Goal: Find specific fact: Find contact information

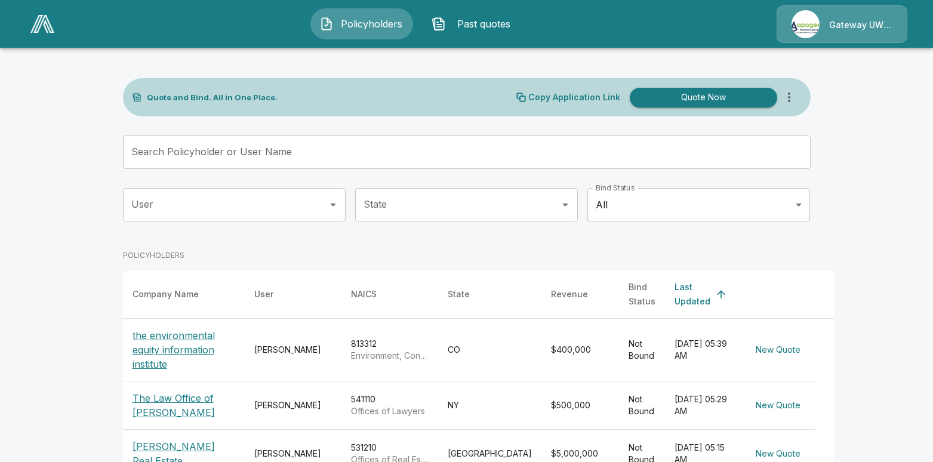
click at [346, 150] on input "Search Policyholder or User Name" at bounding box center [460, 152] width 675 height 33
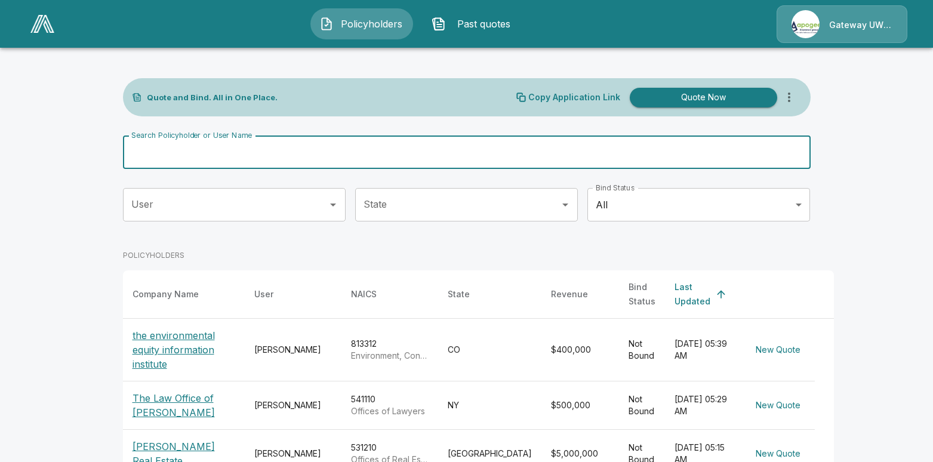
drag, startPoint x: 306, startPoint y: 160, endPoint x: 312, endPoint y: 154, distance: 8.4
click at [310, 155] on input "Search Policyholder or User Name" at bounding box center [460, 152] width 675 height 33
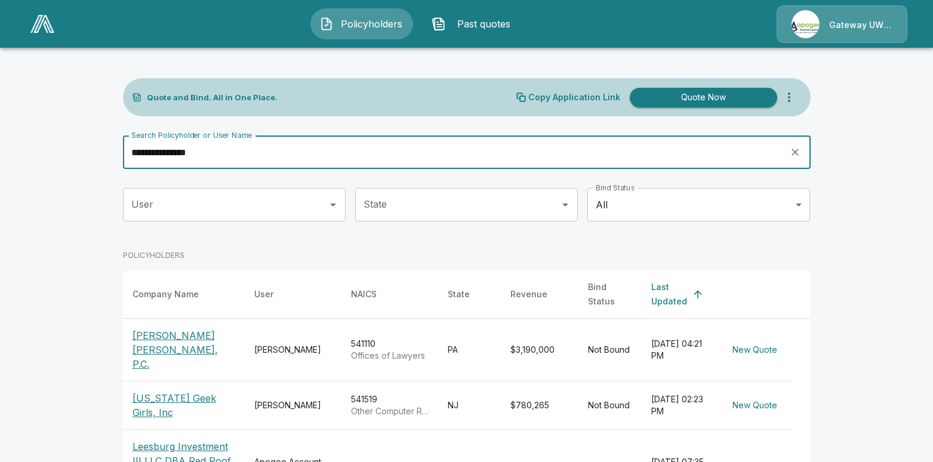
type input "**********"
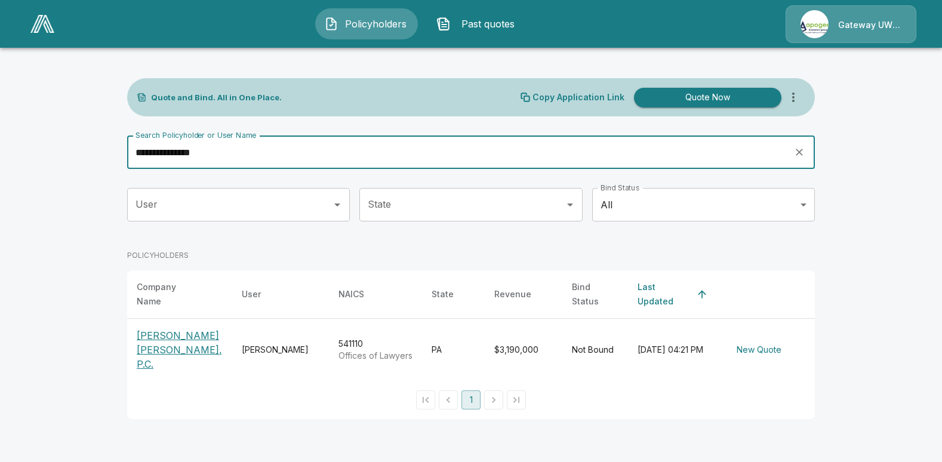
click at [164, 338] on p "[PERSON_NAME] [PERSON_NAME], P.C." at bounding box center [180, 349] width 86 height 43
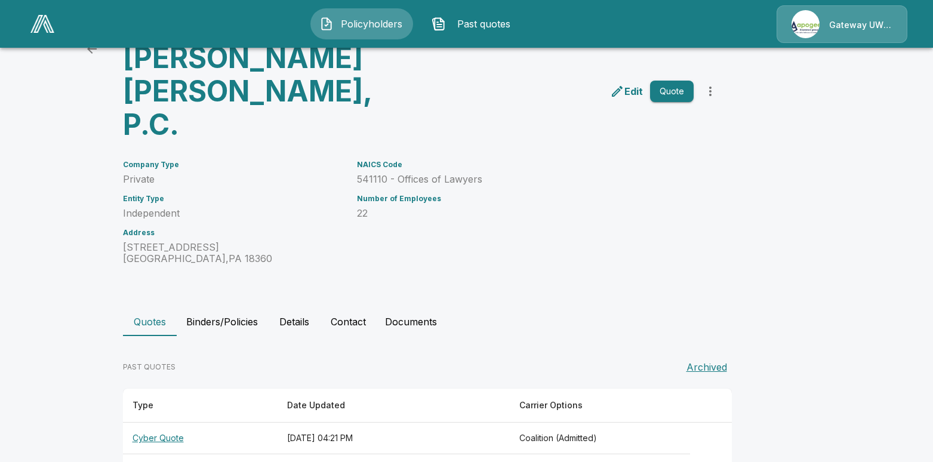
scroll to position [104, 0]
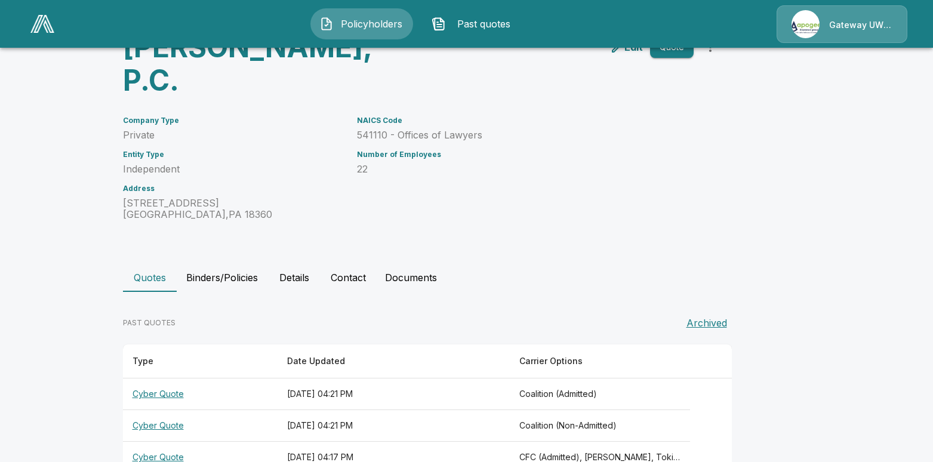
click at [347, 263] on button "Contact" at bounding box center [348, 277] width 54 height 29
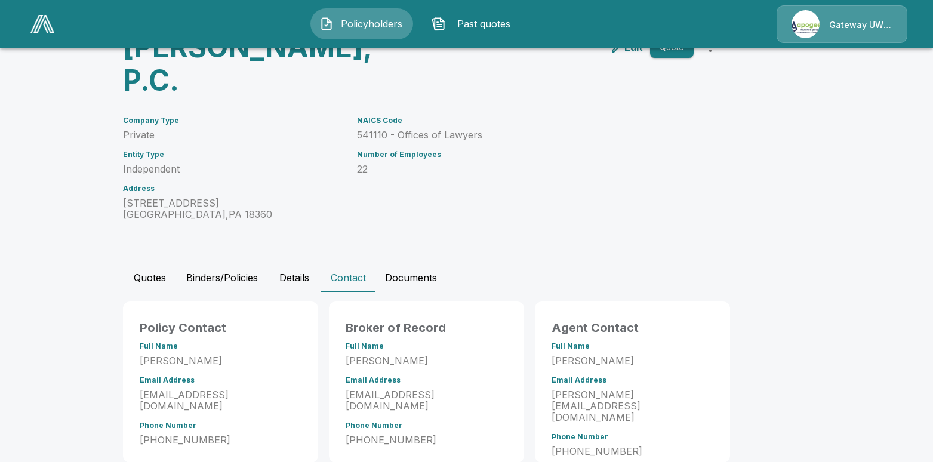
scroll to position [94, 0]
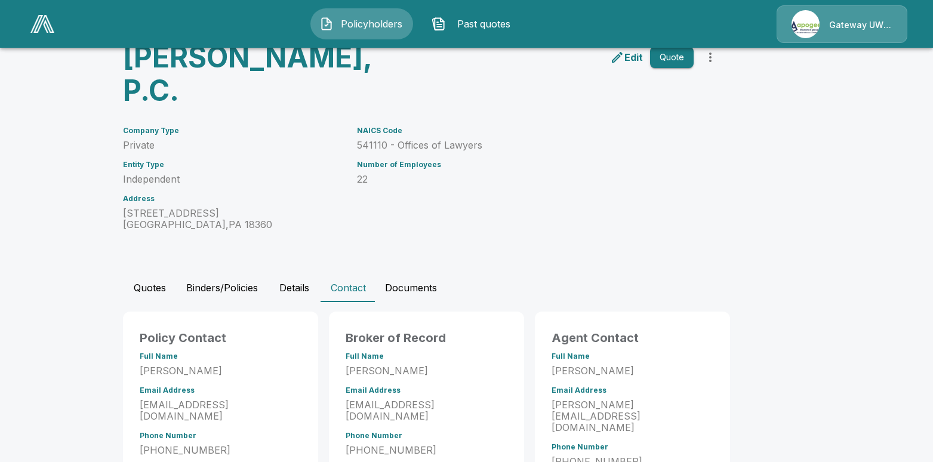
click at [235, 208] on p "[STREET_ADDRESS]" at bounding box center [233, 219] width 220 height 23
drag, startPoint x: 233, startPoint y: 191, endPoint x: 113, endPoint y: 180, distance: 120.5
click at [113, 180] on div "Company Type Private Entity Type Independent Address [STREET_ADDRESS]" at bounding box center [226, 171] width 234 height 118
copy p "[STREET_ADDRESS]"
